Goal: Task Accomplishment & Management: Use online tool/utility

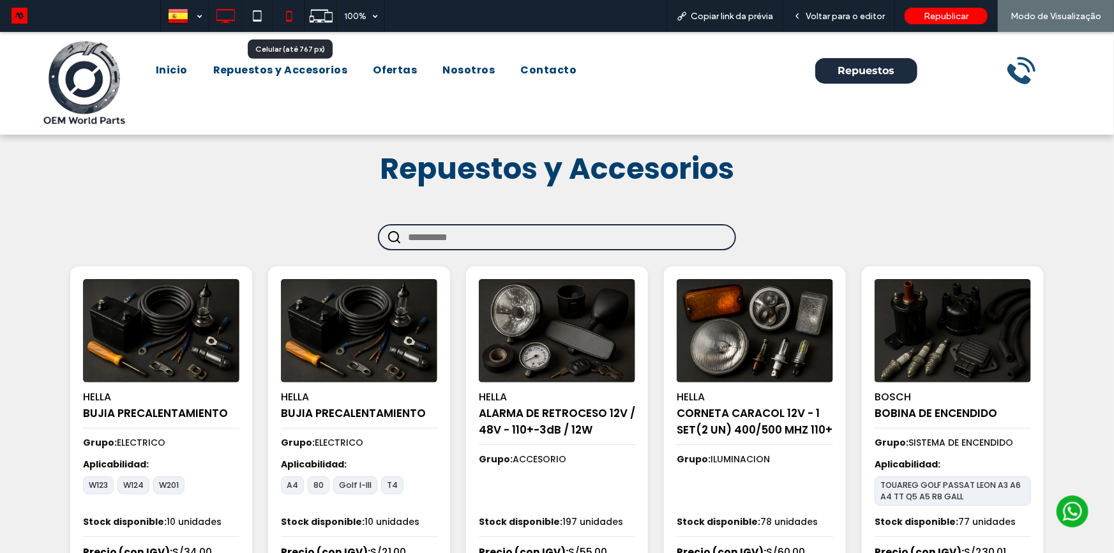
click at [285, 14] on icon at bounding box center [289, 16] width 26 height 26
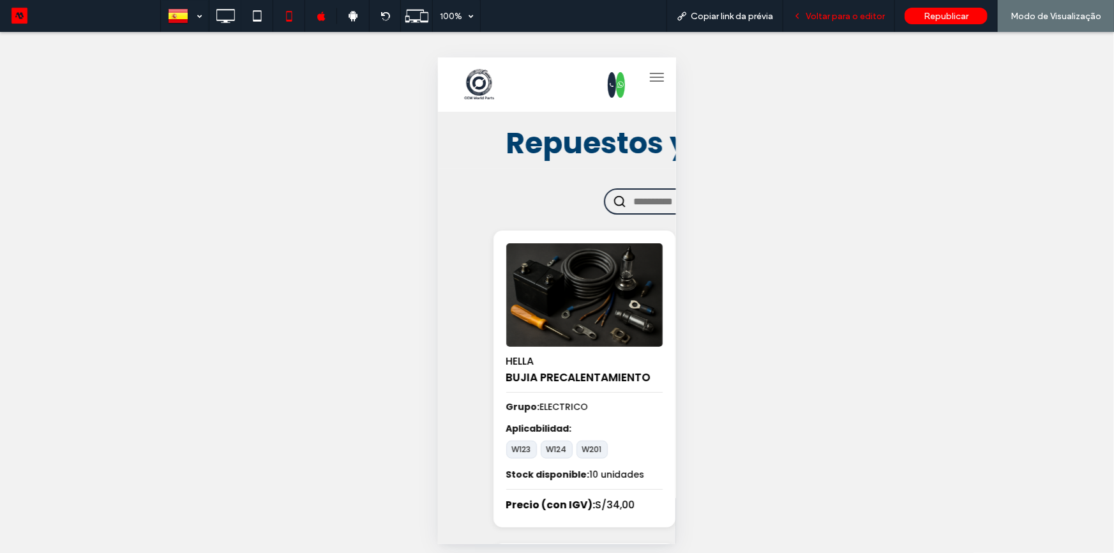
click at [825, 19] on span "Voltar para o editor" at bounding box center [845, 16] width 79 height 11
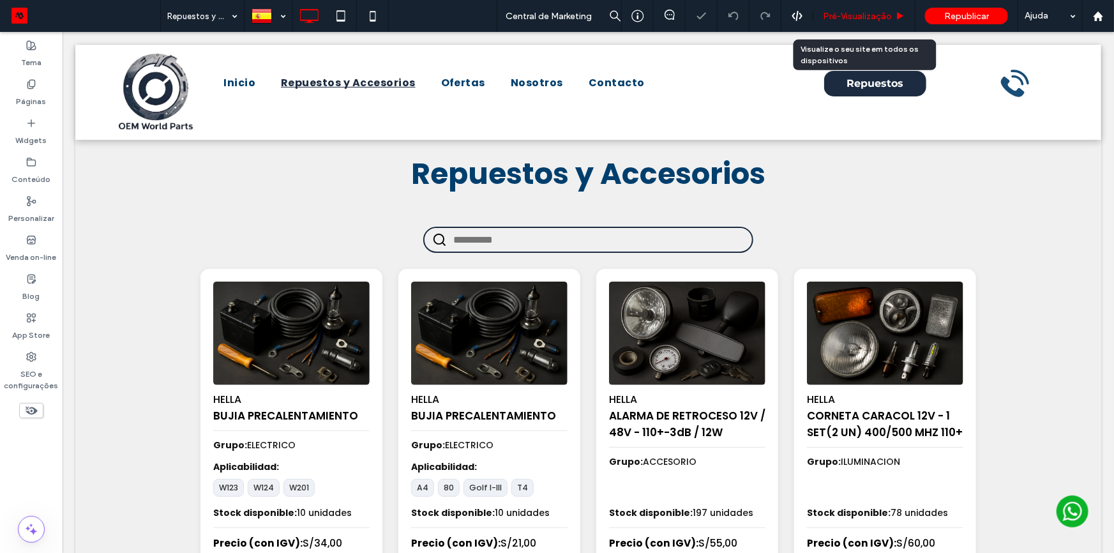
click at [871, 11] on span "Pré-Visualizaçāo" at bounding box center [857, 16] width 69 height 11
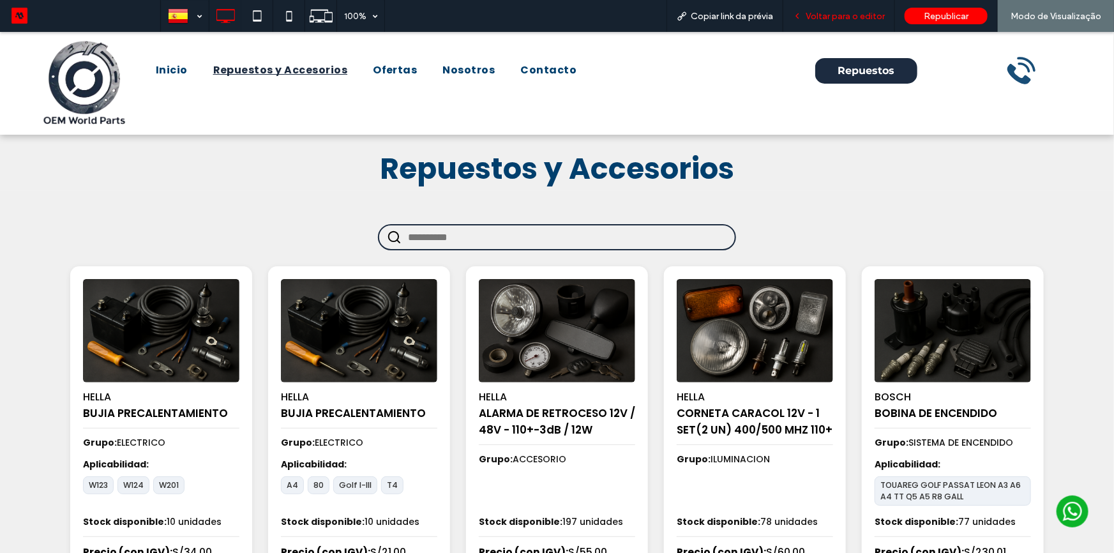
click at [836, 11] on span "Voltar para o editor" at bounding box center [845, 16] width 79 height 11
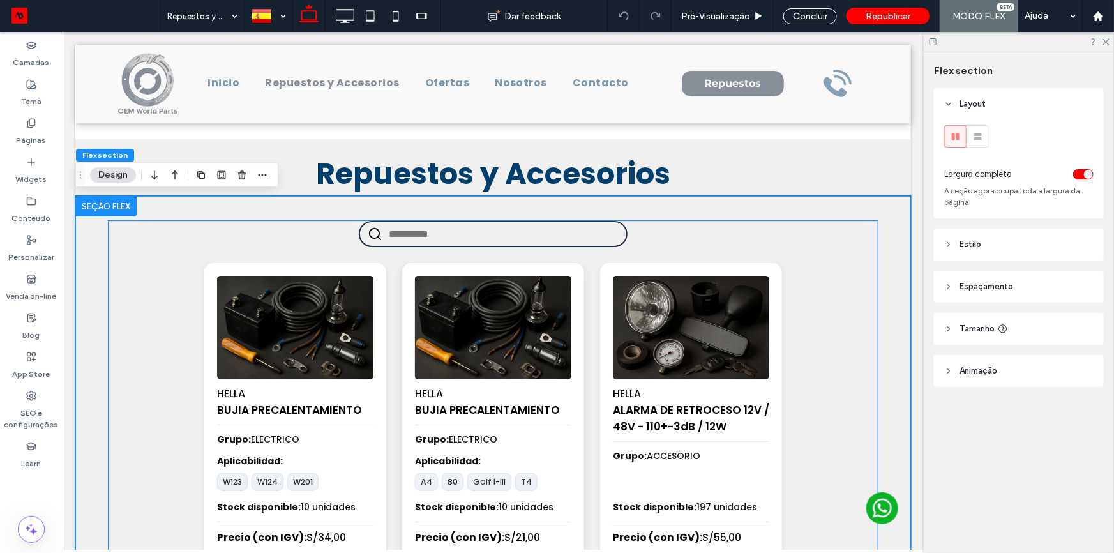
click at [536, 303] on img at bounding box center [492, 327] width 164 height 109
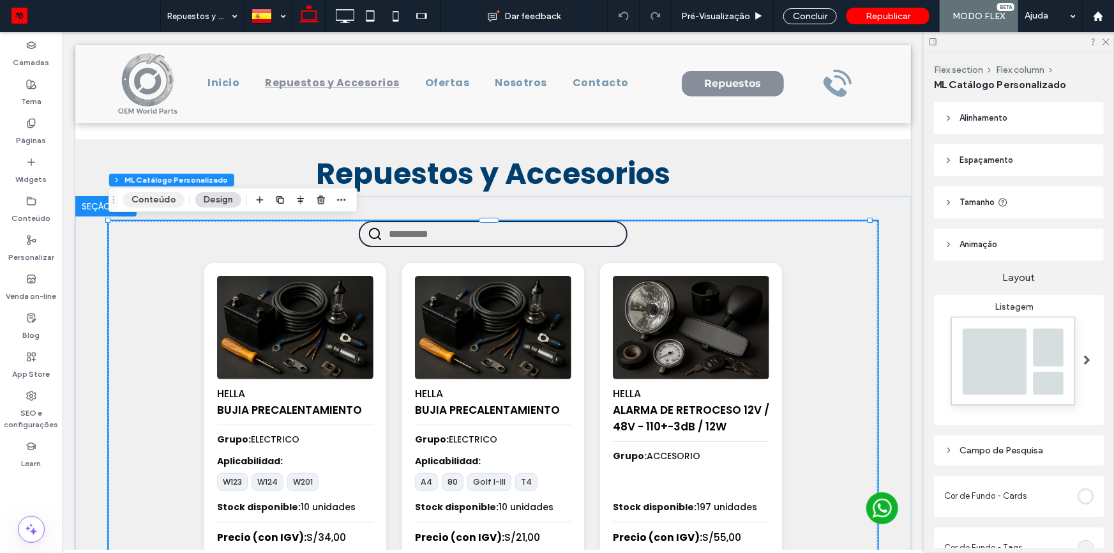
click at [149, 197] on button "Conteúdo" at bounding box center [153, 199] width 61 height 15
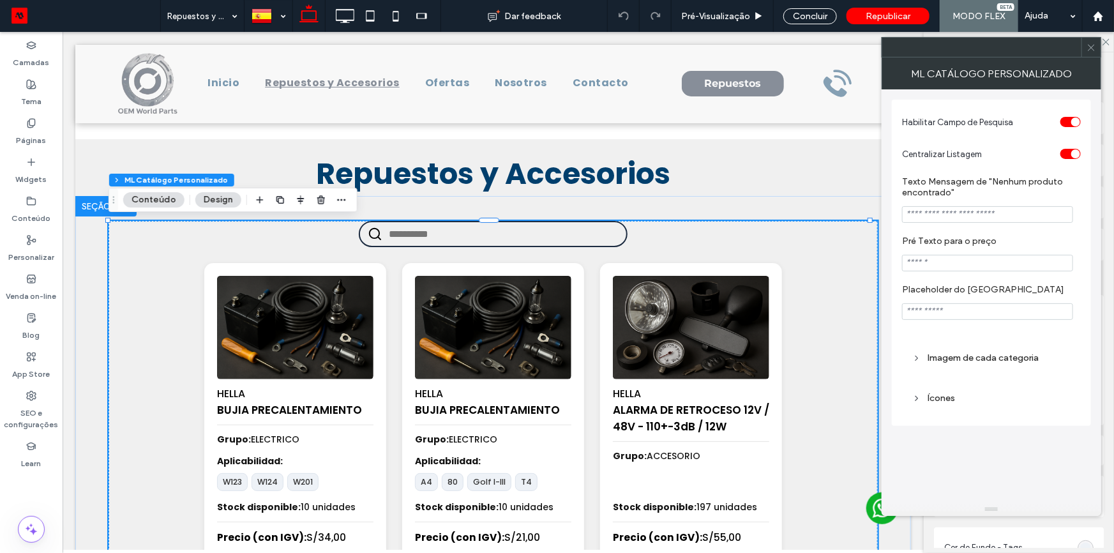
click at [940, 270] on input "Pré Texto para o preço" at bounding box center [987, 263] width 171 height 17
click at [977, 265] on input "Pré Texto para o preço" at bounding box center [987, 263] width 171 height 17
click at [1089, 43] on icon at bounding box center [1092, 48] width 10 height 10
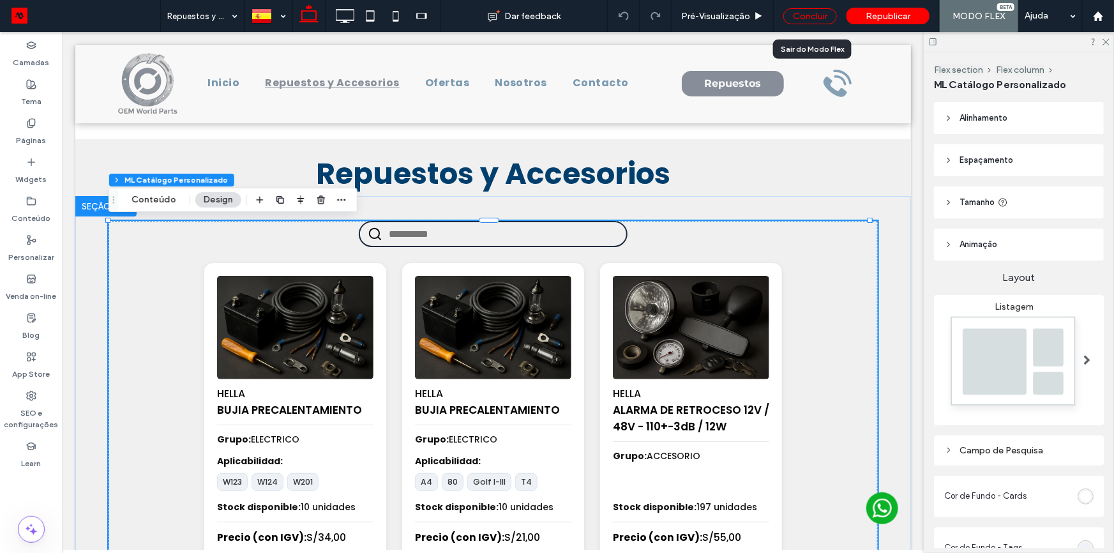
click at [810, 8] on div "Concluir" at bounding box center [810, 16] width 54 height 16
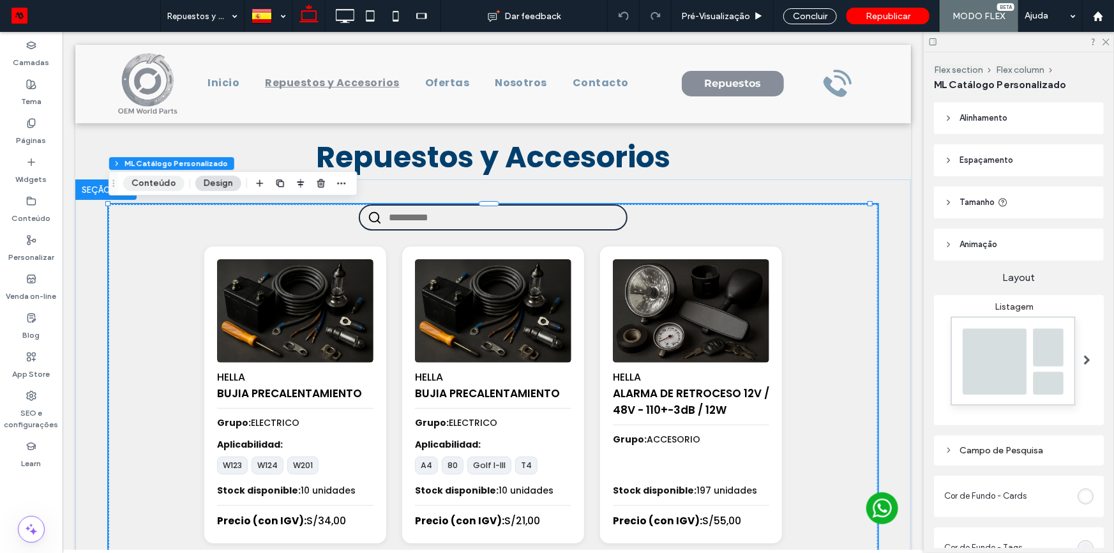
click at [159, 183] on button "Conteúdo" at bounding box center [153, 183] width 61 height 15
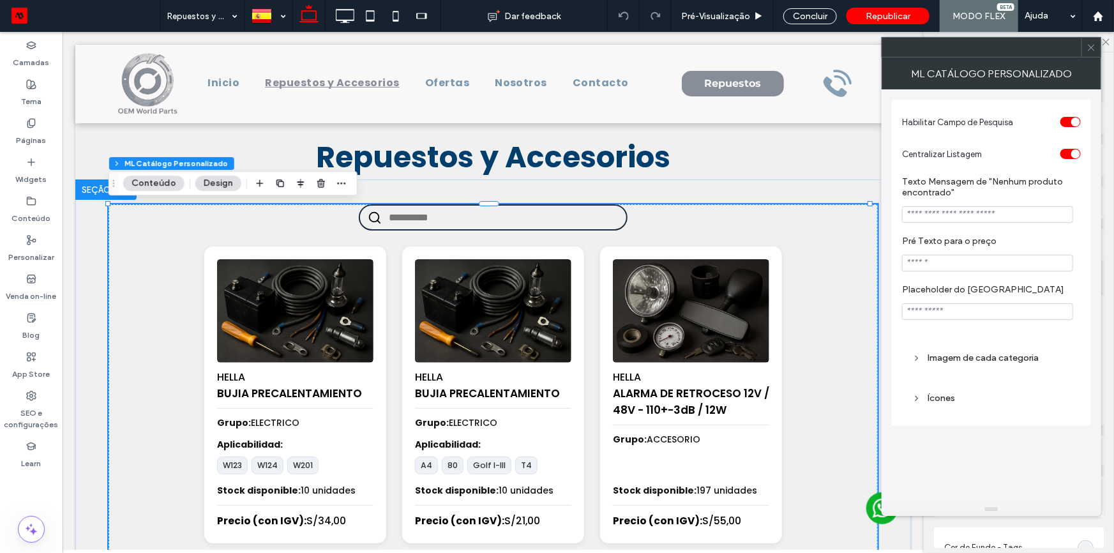
click at [938, 268] on input "Pré Texto para o preço" at bounding box center [987, 263] width 171 height 17
click at [954, 320] on input "Placeholder do Campo de Pesquisa" at bounding box center [987, 311] width 171 height 17
type input "*"
type input "**********"
click at [946, 262] on input "Pré Texto para o preço" at bounding box center [987, 263] width 171 height 17
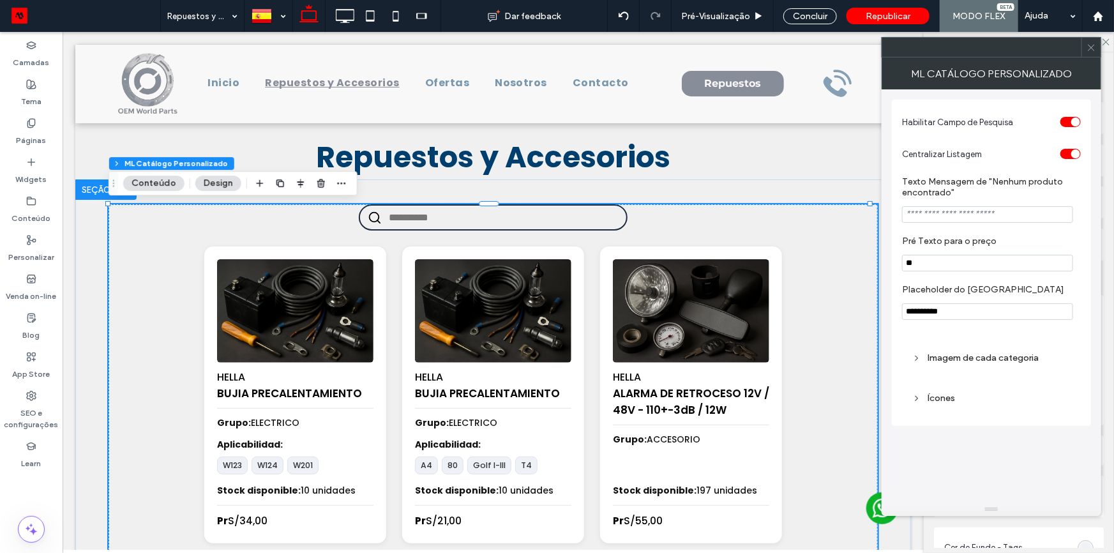
type input "*"
click at [933, 266] on input "Pré Texto para o preço" at bounding box center [987, 263] width 171 height 17
paste input "**********"
type input "**********"
click at [953, 245] on label "Pré Texto para o preço" at bounding box center [989, 243] width 174 height 14
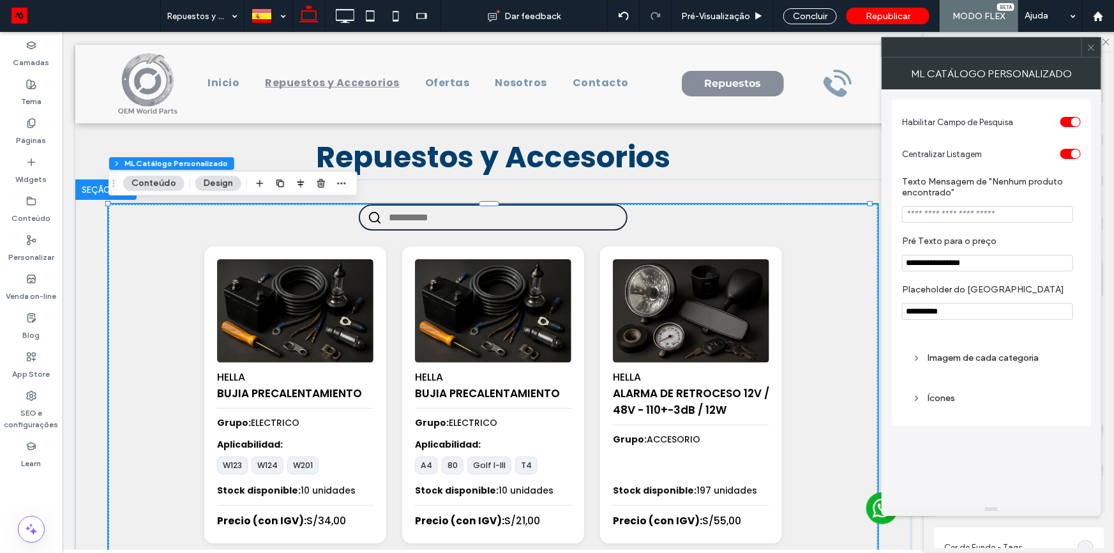
click at [963, 217] on input at bounding box center [987, 214] width 171 height 17
paste input "**********"
type input "**********"
click at [813, 17] on div "Concluir" at bounding box center [810, 16] width 54 height 16
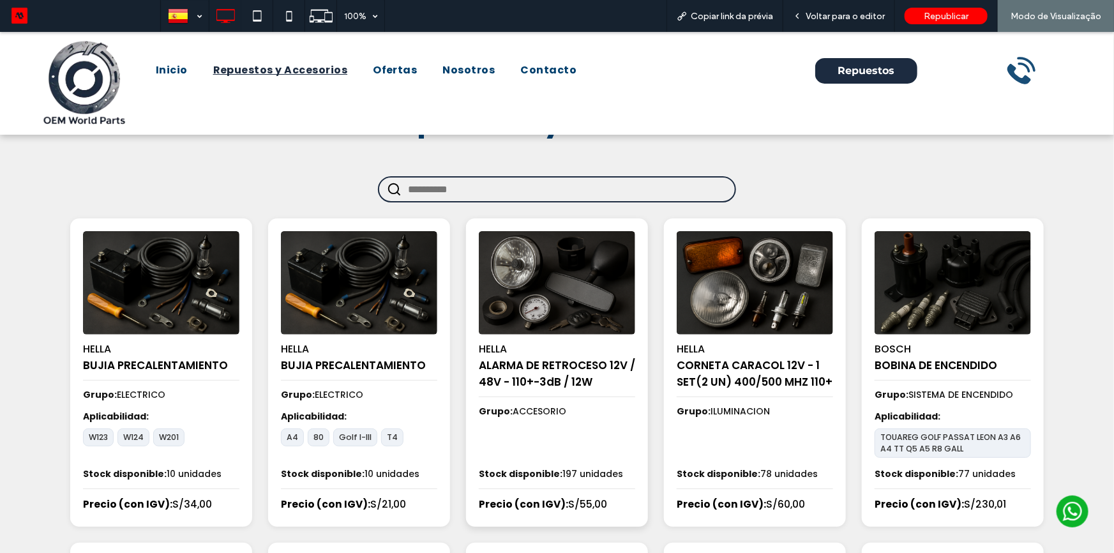
scroll to position [57, 0]
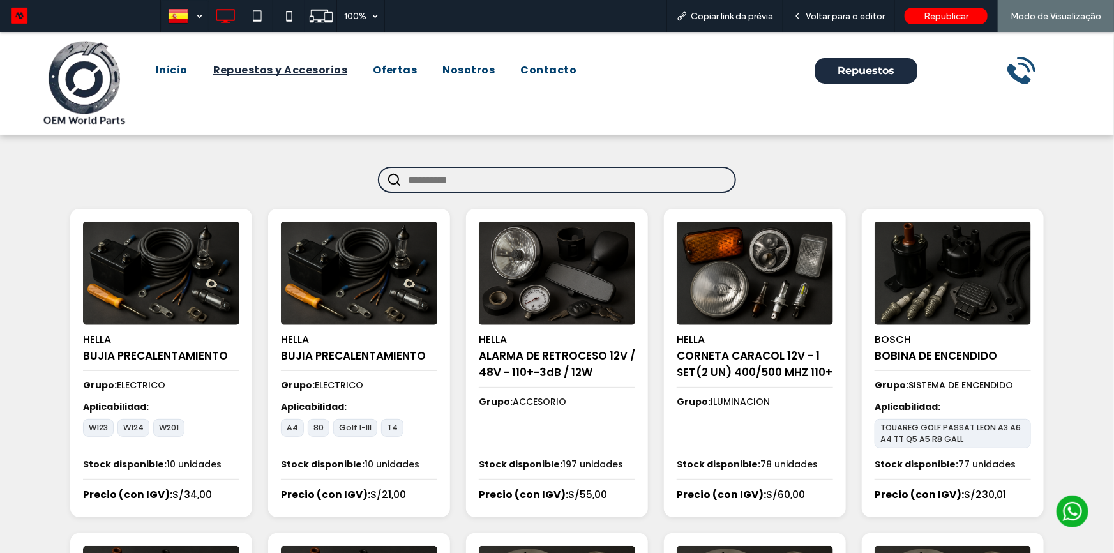
click at [513, 181] on input "text" at bounding box center [567, 179] width 319 height 24
click at [838, 12] on span "Voltar para o editor" at bounding box center [845, 16] width 79 height 11
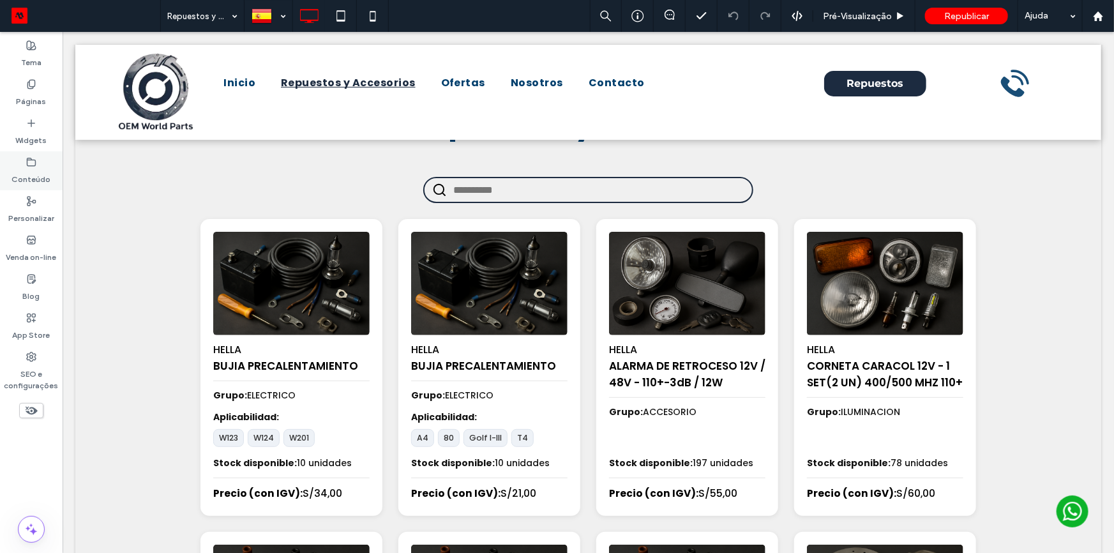
click at [29, 169] on label "Conteúdo" at bounding box center [31, 176] width 39 height 18
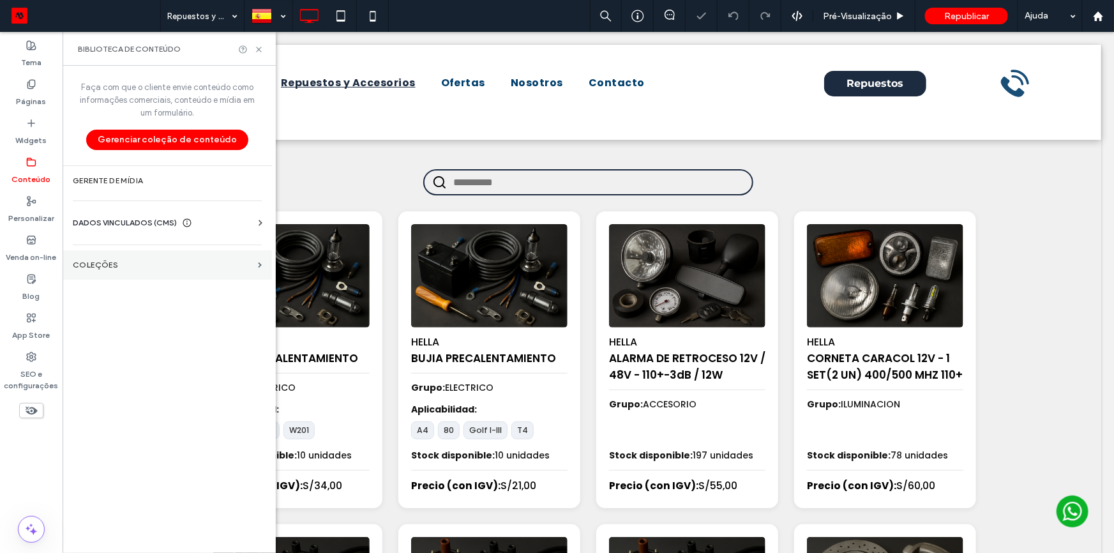
click at [138, 264] on label "COLEÇÕES" at bounding box center [163, 264] width 180 height 9
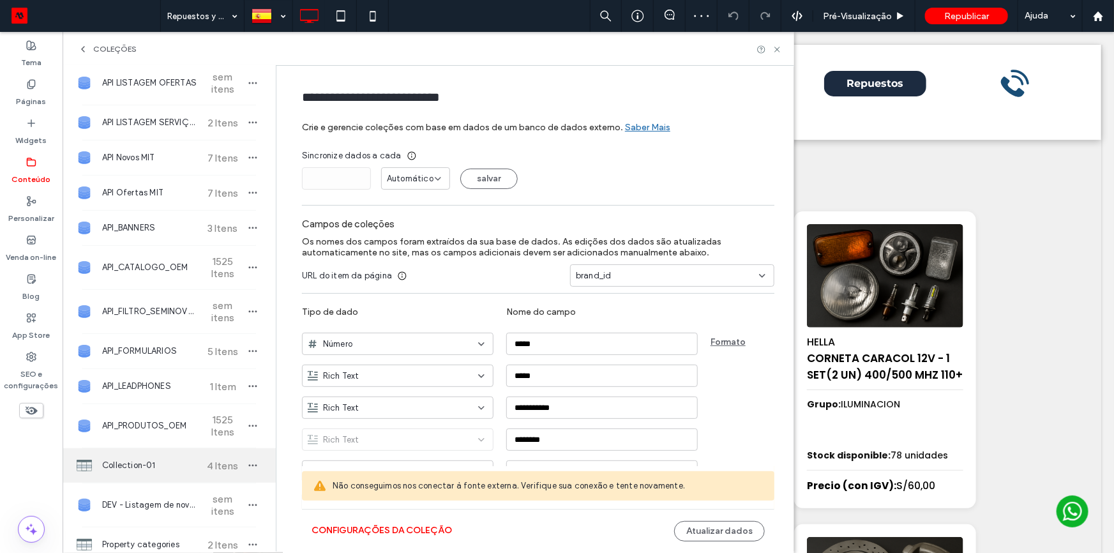
scroll to position [406, 0]
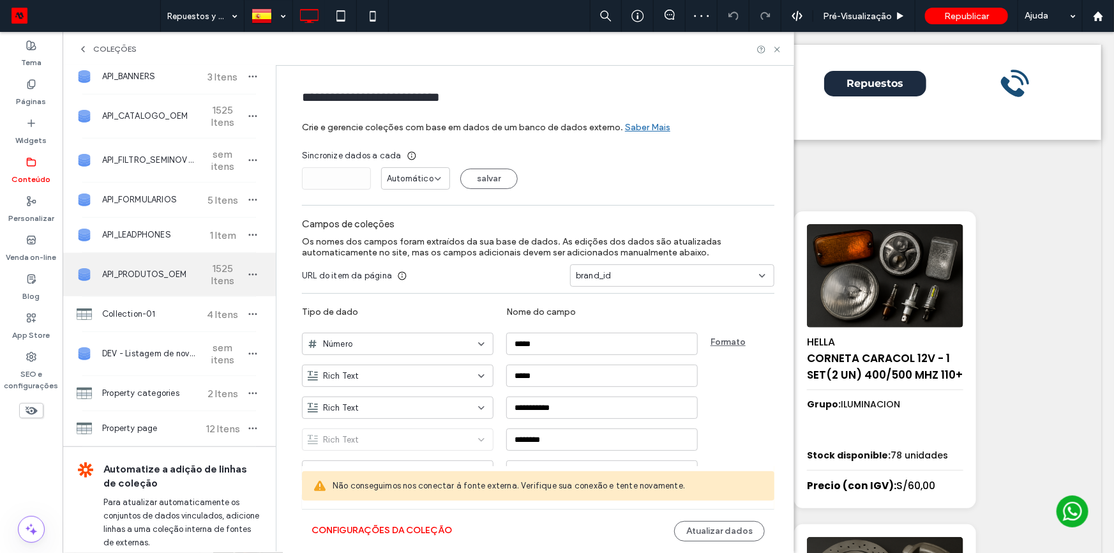
click at [165, 283] on div "API_PRODUTOS_OEM 1525 Itens" at bounding box center [169, 274] width 213 height 43
type input "**********"
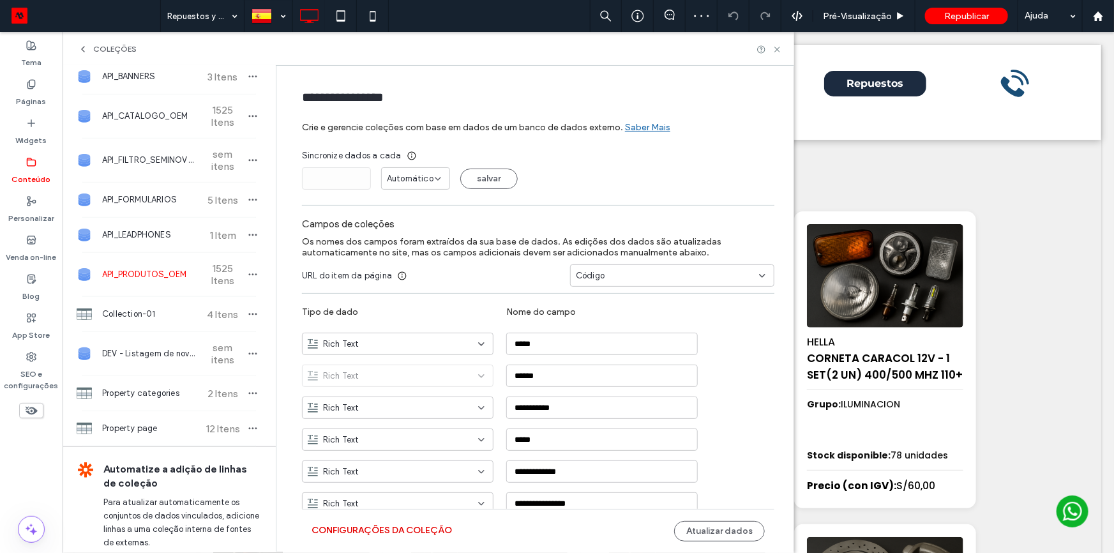
click at [398, 534] on button "Configurações da coleção" at bounding box center [382, 530] width 140 height 20
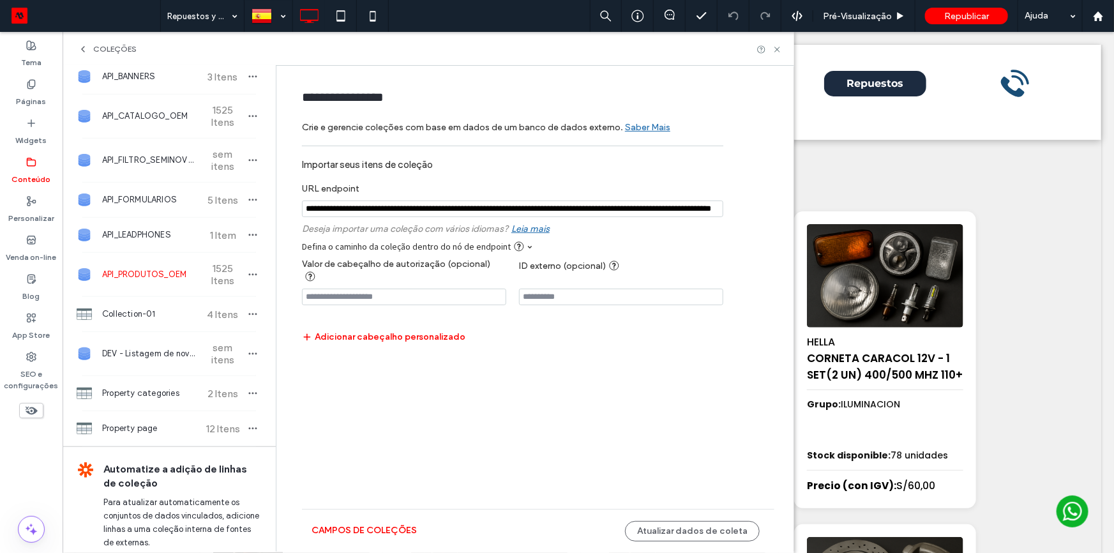
click at [458, 209] on input "notEmpty" at bounding box center [512, 208] width 421 height 17
click at [771, 47] on div at bounding box center [769, 50] width 26 height 10
click at [781, 49] on icon at bounding box center [777, 50] width 10 height 10
